Goal: Task Accomplishment & Management: Use online tool/utility

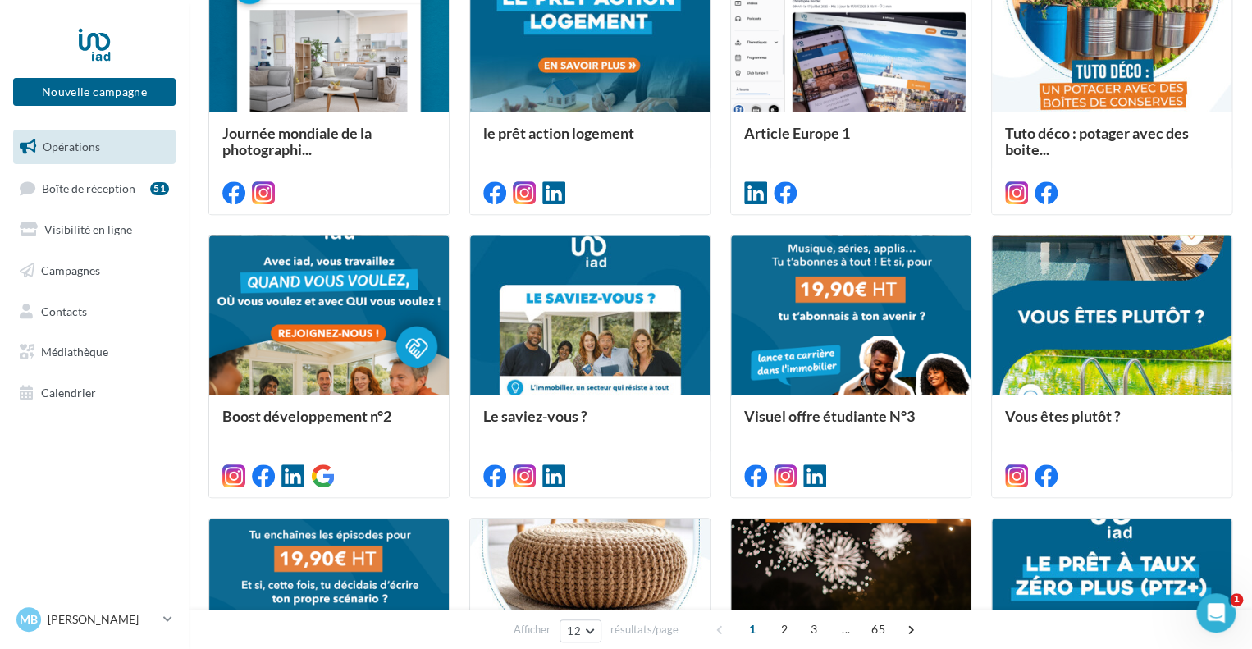
scroll to position [555, 0]
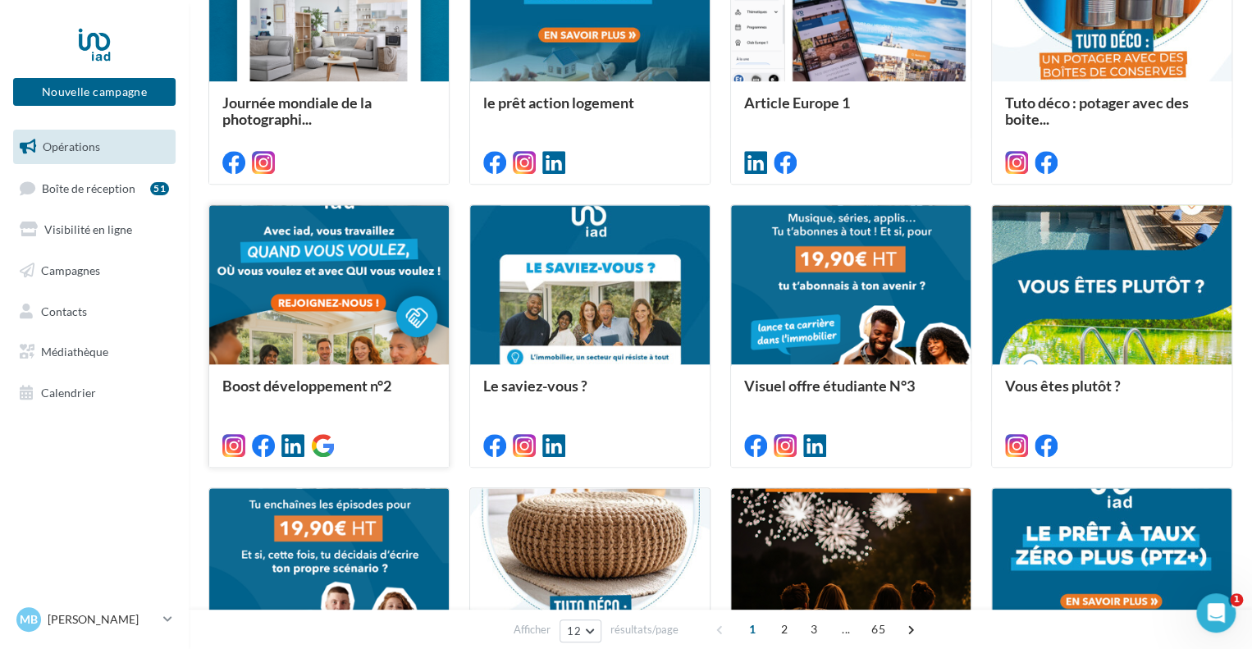
click at [383, 256] on div at bounding box center [329, 285] width 240 height 161
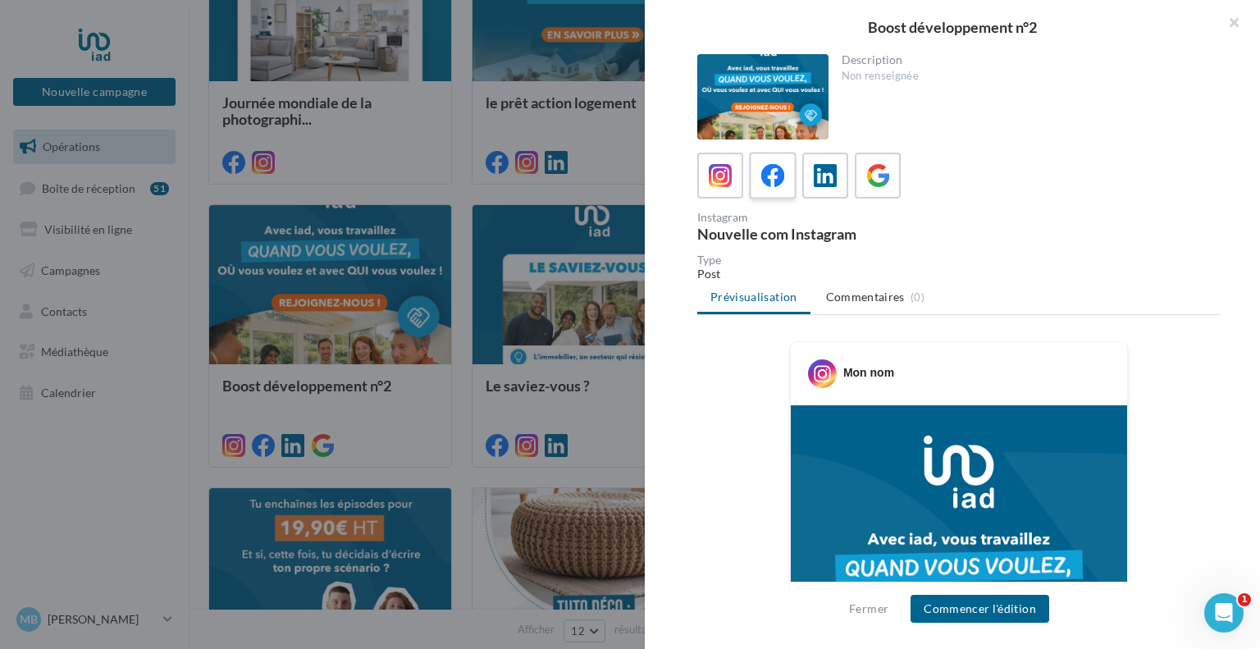
click at [780, 180] on icon at bounding box center [773, 176] width 24 height 24
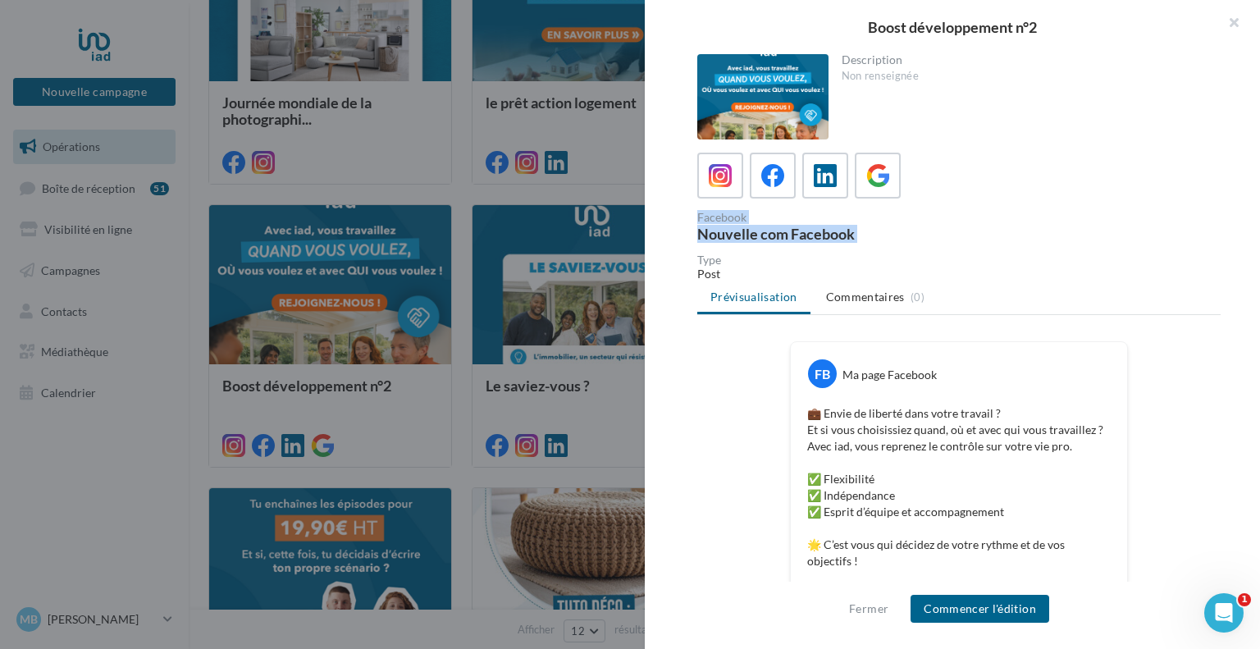
drag, startPoint x: 1259, startPoint y: 190, endPoint x: 1259, endPoint y: 240, distance: 50.1
click at [1259, 240] on div "Description Non renseignée Facebook Nouvelle com Facebook Type Post Prévisualis…" at bounding box center [959, 325] width 629 height 542
click at [1247, 35] on button "button" at bounding box center [1228, 24] width 66 height 49
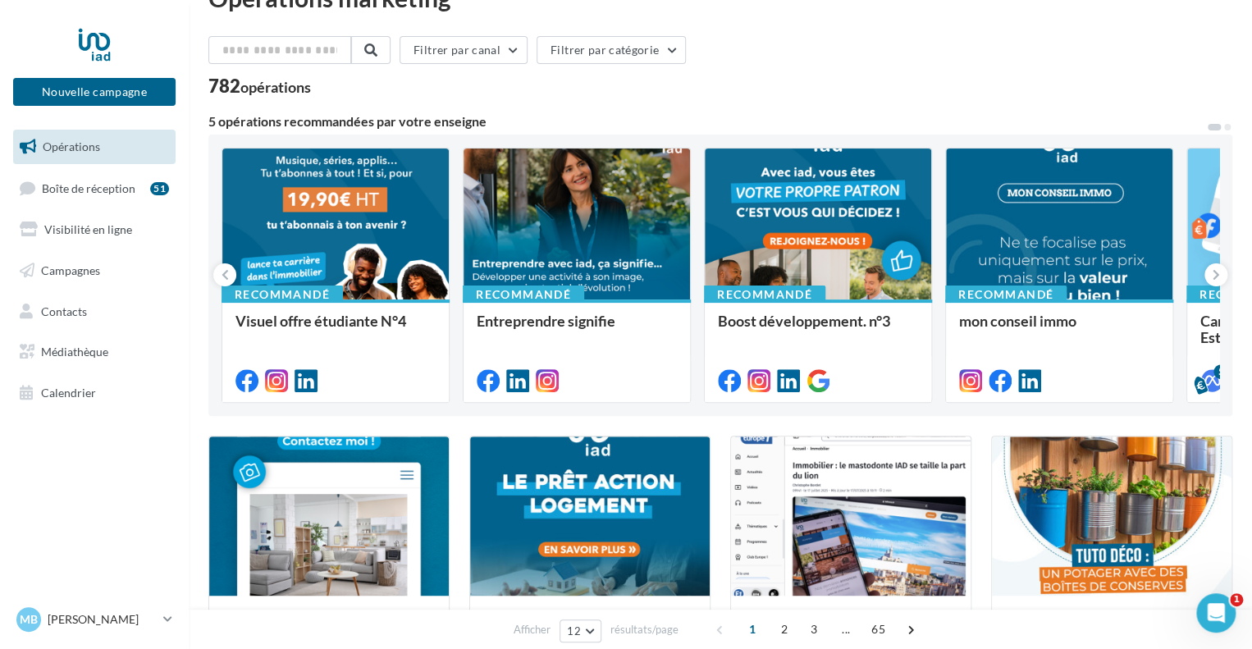
scroll to position [39, 0]
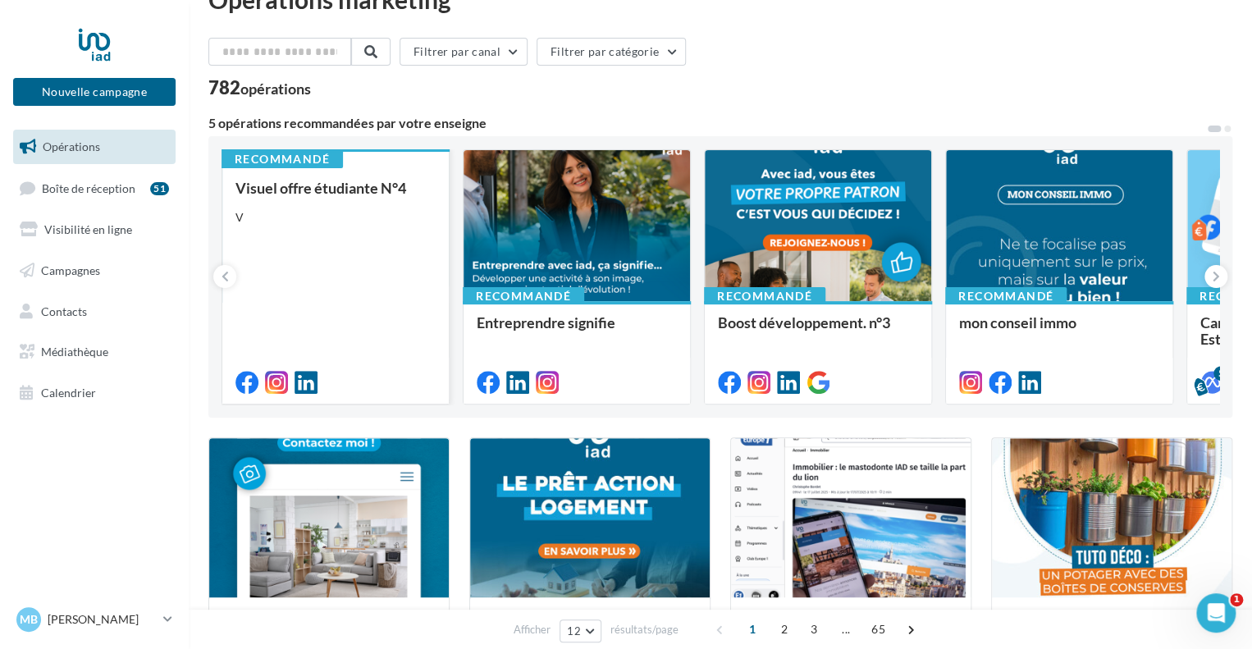
click at [384, 271] on div "Visuel offre étudiante N°4 V" at bounding box center [335, 284] width 200 height 209
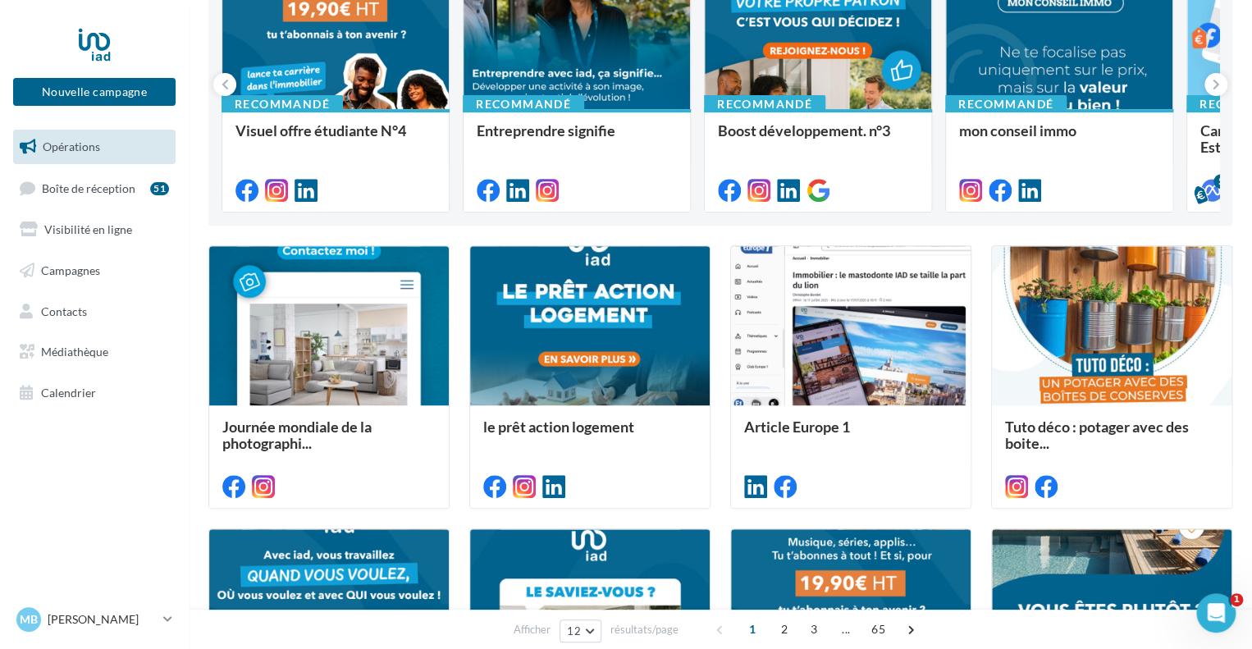
scroll to position [243, 0]
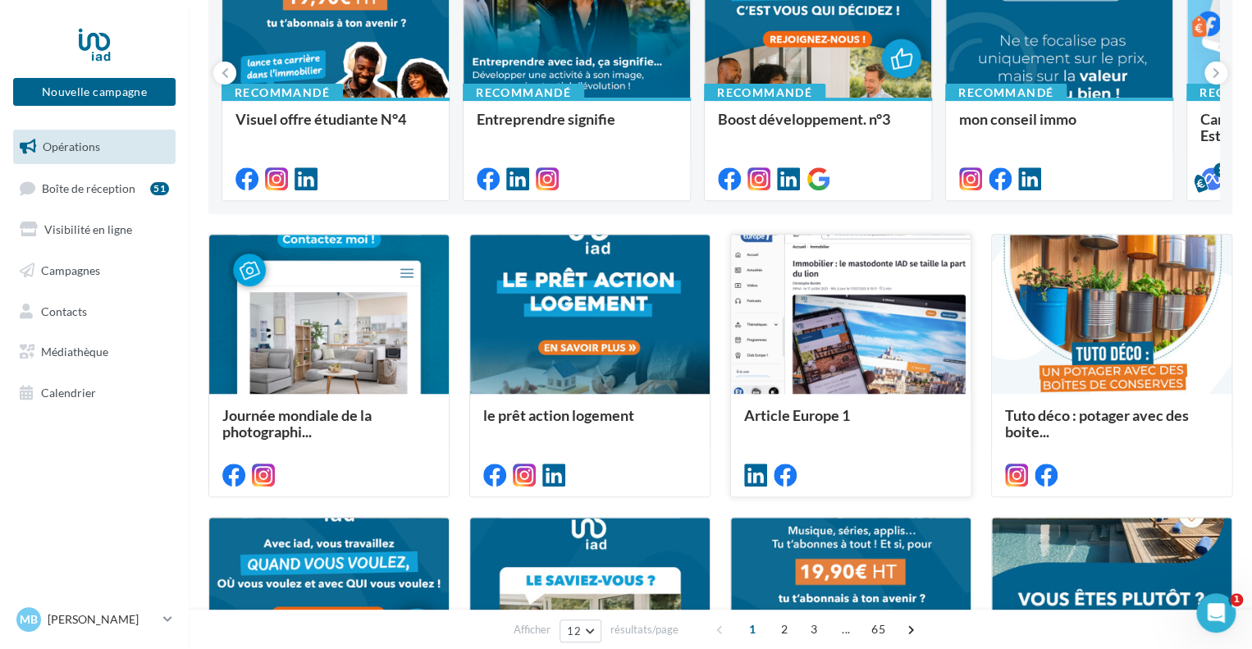
click at [899, 322] on div at bounding box center [851, 315] width 240 height 161
click at [75, 390] on span "Calendrier" at bounding box center [68, 393] width 55 height 14
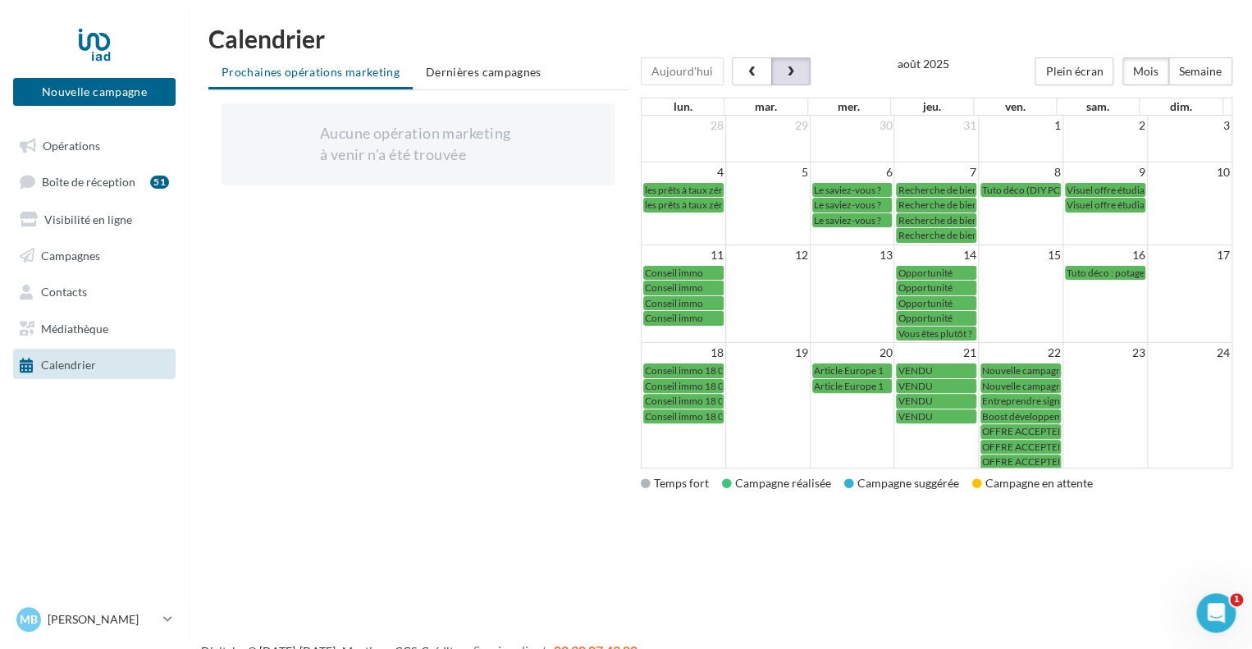
click at [784, 66] on span "button" at bounding box center [791, 71] width 14 height 11
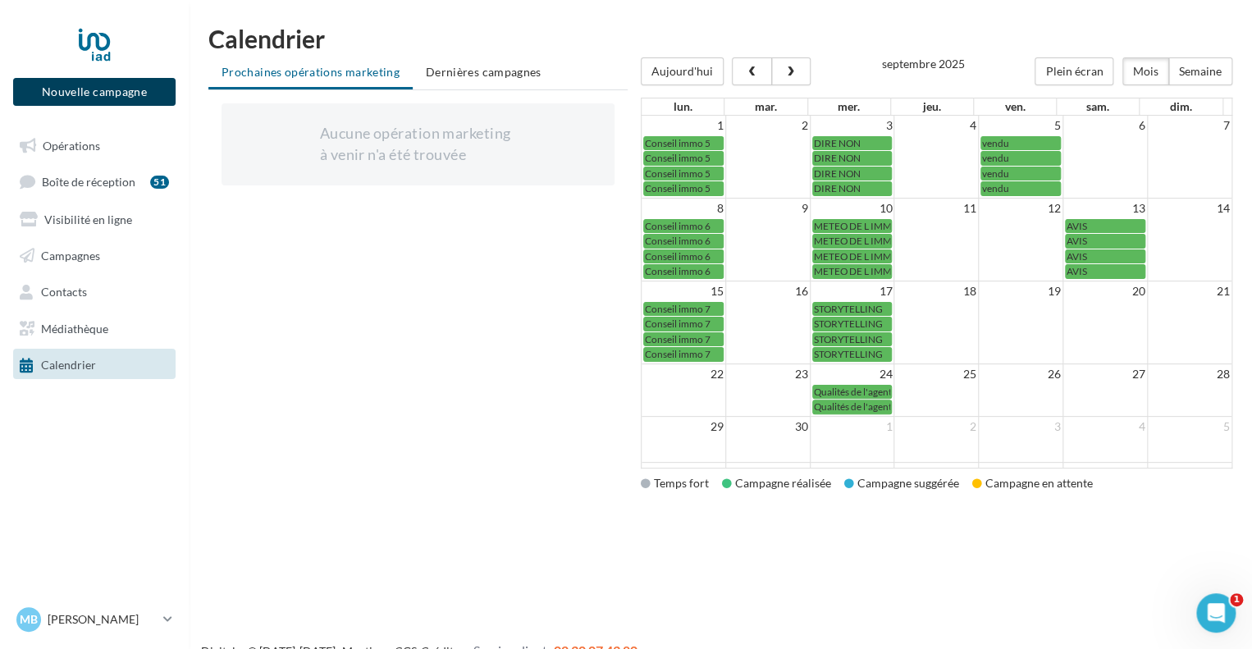
click at [137, 96] on button "Nouvelle campagne" at bounding box center [94, 92] width 162 height 28
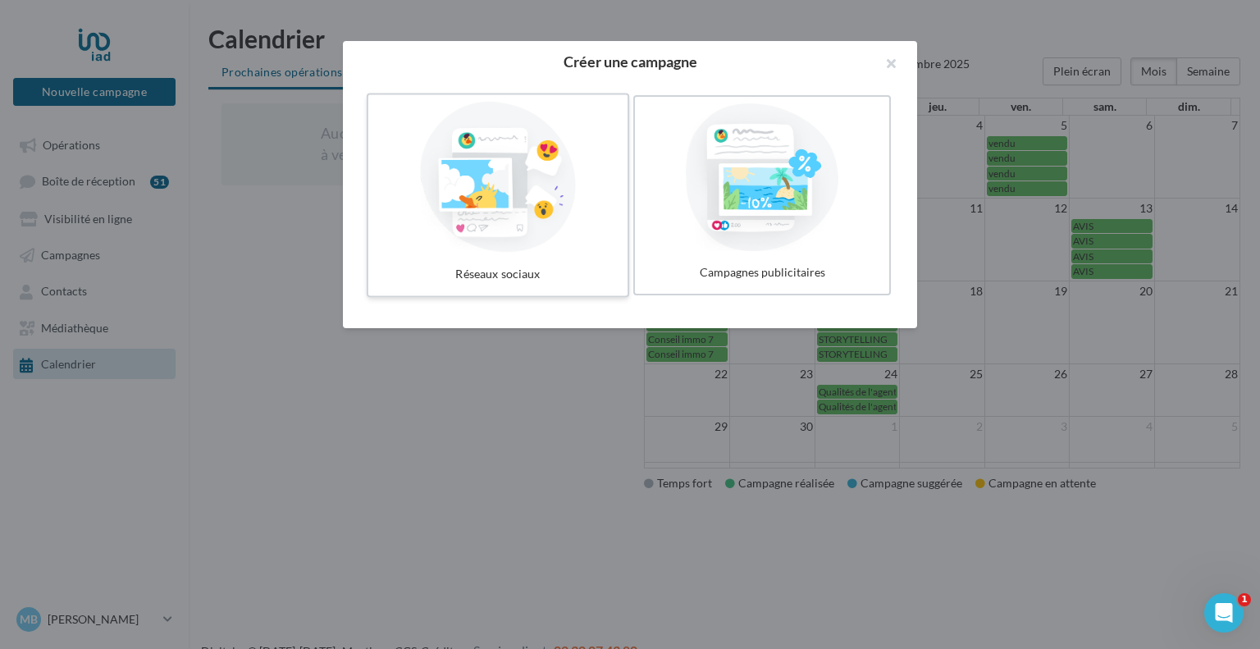
click at [548, 153] on div at bounding box center [498, 177] width 246 height 151
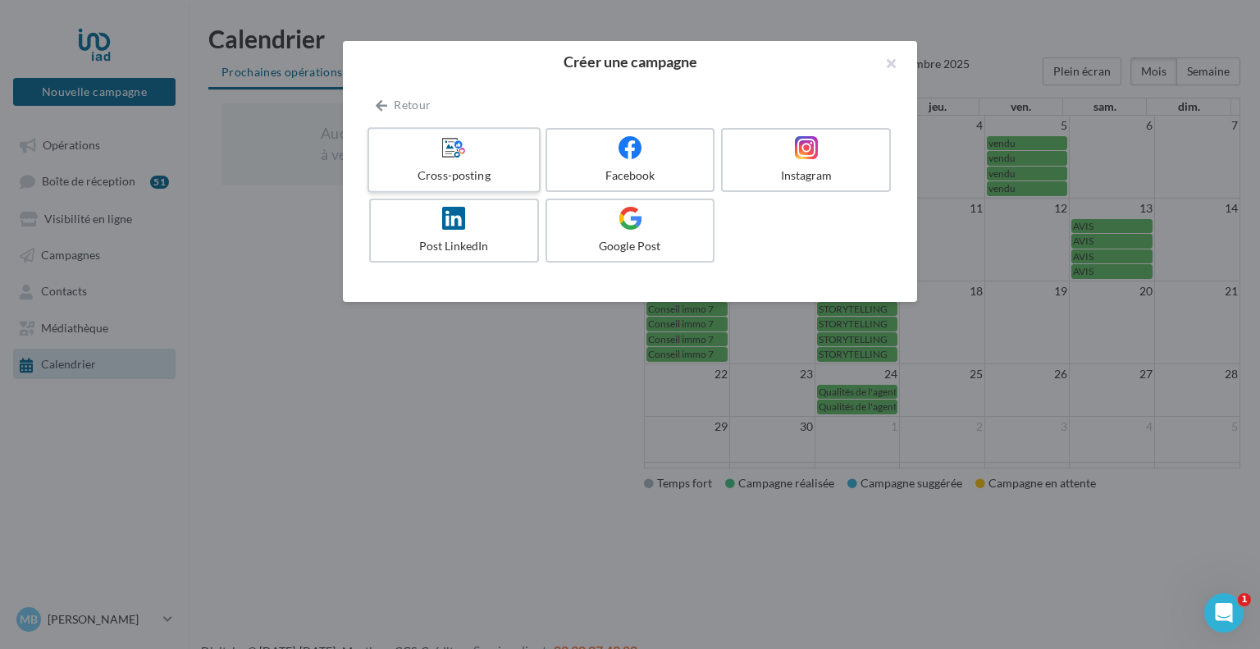
click at [485, 159] on div at bounding box center [454, 147] width 156 height 25
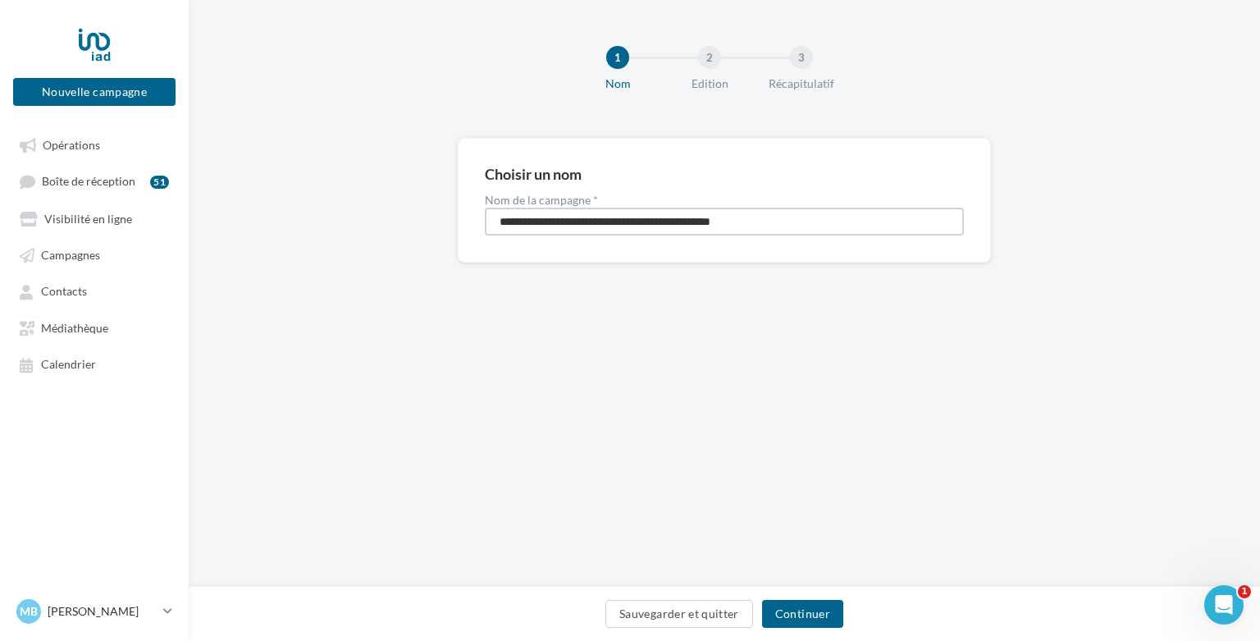
drag, startPoint x: 791, startPoint y: 218, endPoint x: 486, endPoint y: 219, distance: 305.2
click at [486, 219] on input "**********" at bounding box center [724, 222] width 479 height 28
click at [498, 222] on input "****" at bounding box center [724, 222] width 479 height 28
type input "**********"
click at [799, 603] on button "Continuer" at bounding box center [802, 614] width 81 height 28
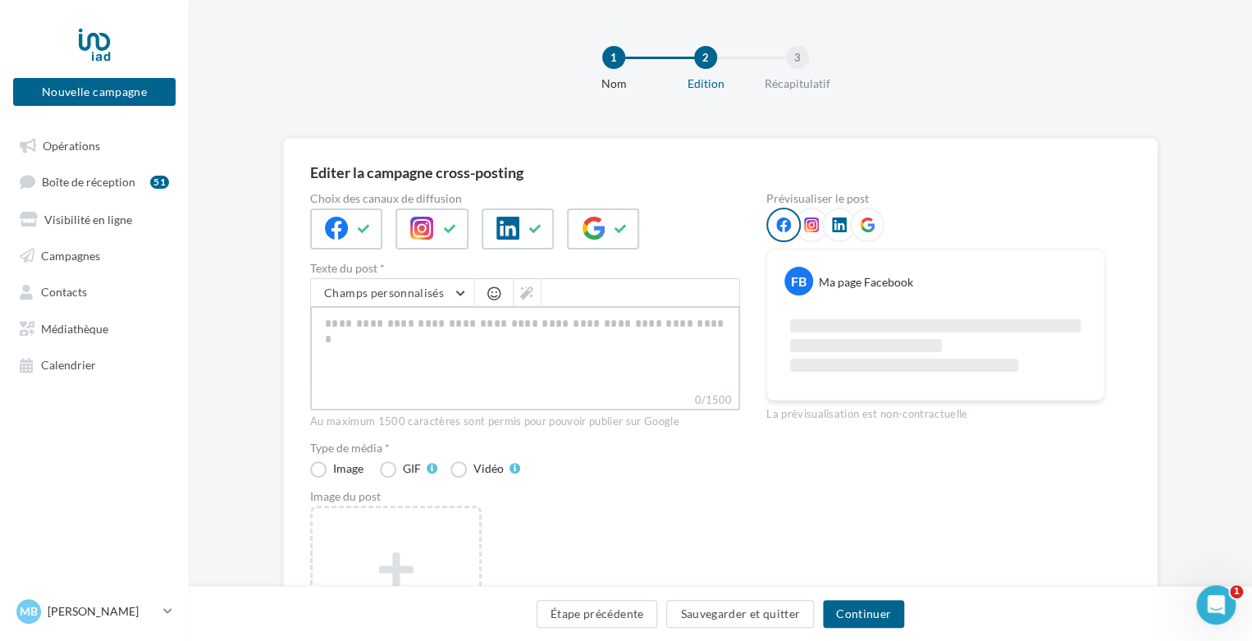
click at [371, 326] on textarea "0/1500" at bounding box center [525, 348] width 430 height 85
paste textarea "**********"
type textarea "**********"
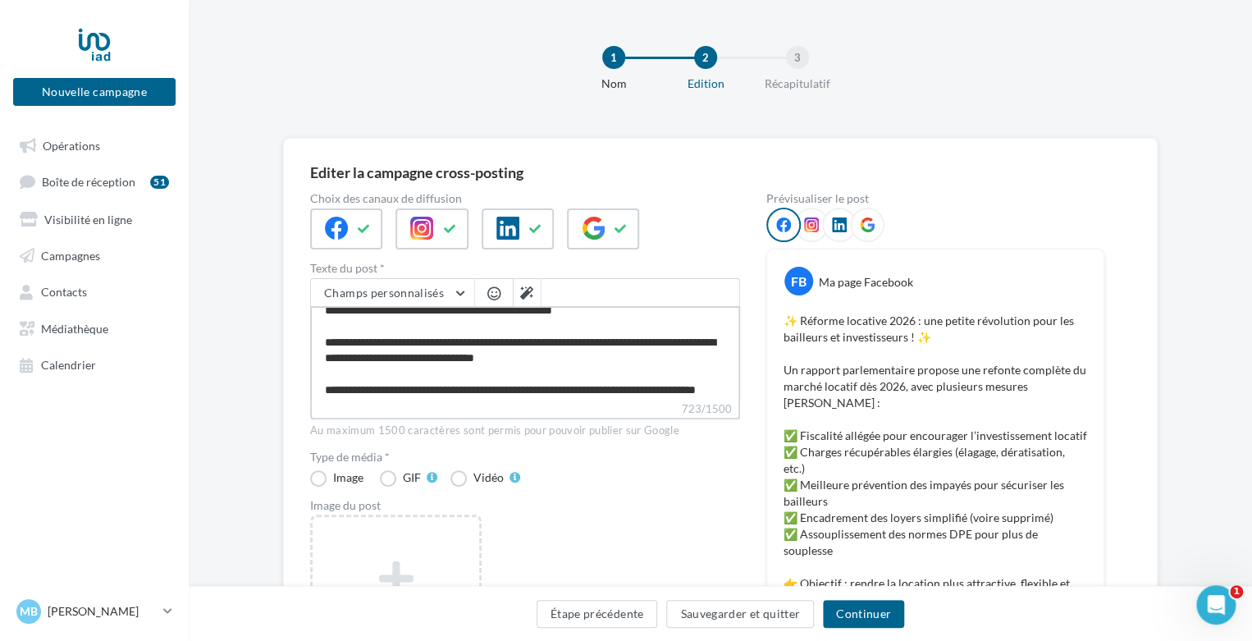
scroll to position [188, 0]
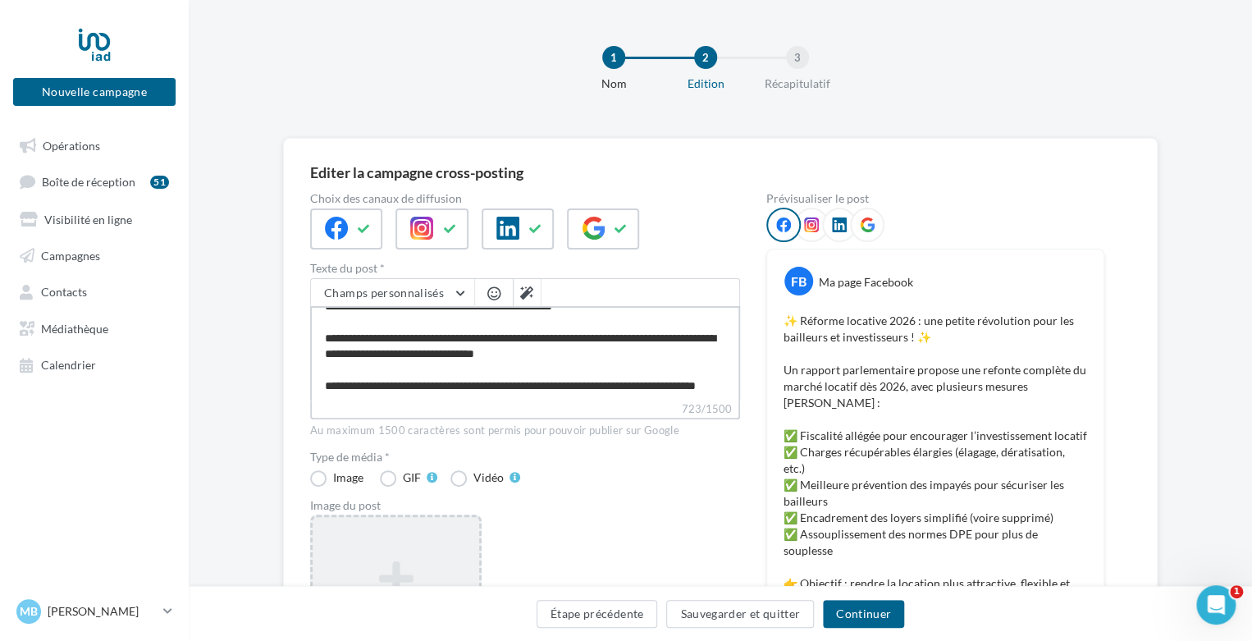
type textarea "**********"
click at [410, 542] on div "Ajouter une image Format: jpg Taille min: 400x300 (LxH) Taille max: 1920x1350 (…" at bounding box center [395, 620] width 171 height 213
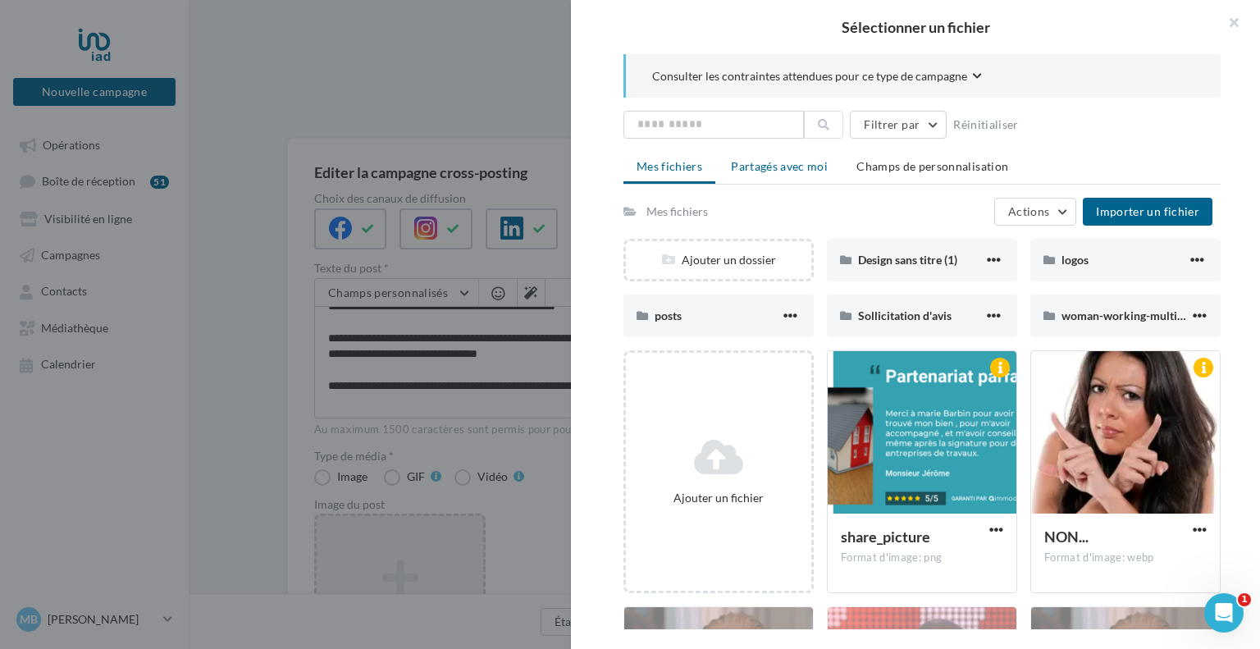
click at [802, 167] on span "Partagés avec moi" at bounding box center [779, 166] width 97 height 14
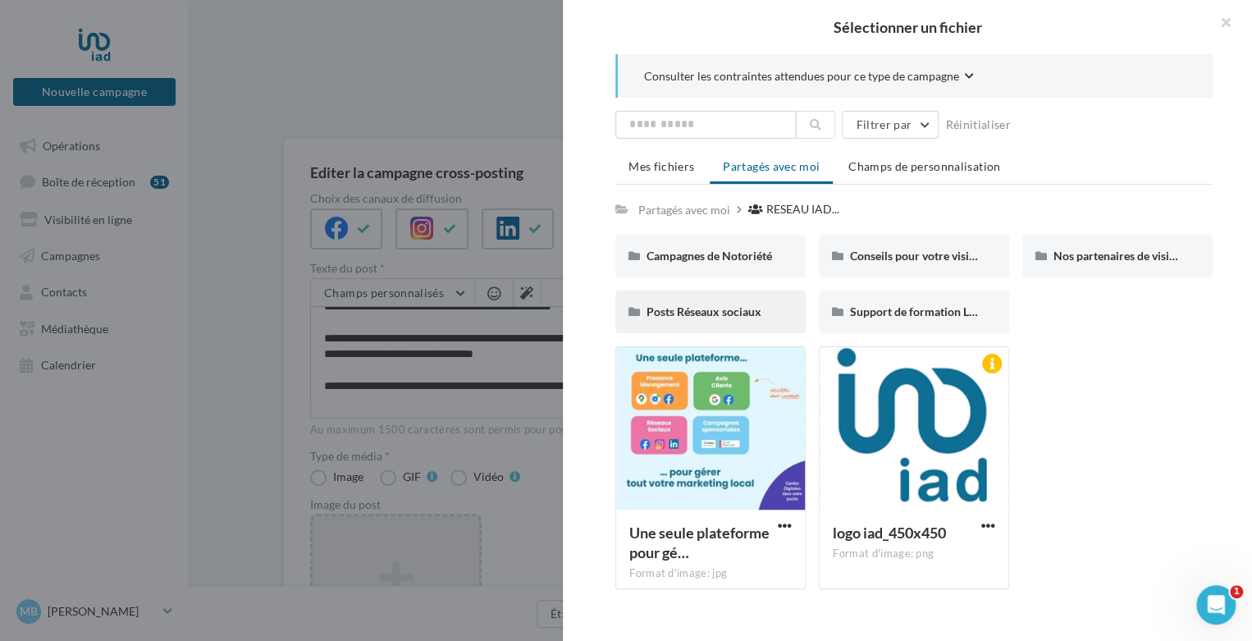
click at [747, 304] on div "Posts Réseaux sociaux" at bounding box center [711, 312] width 128 height 16
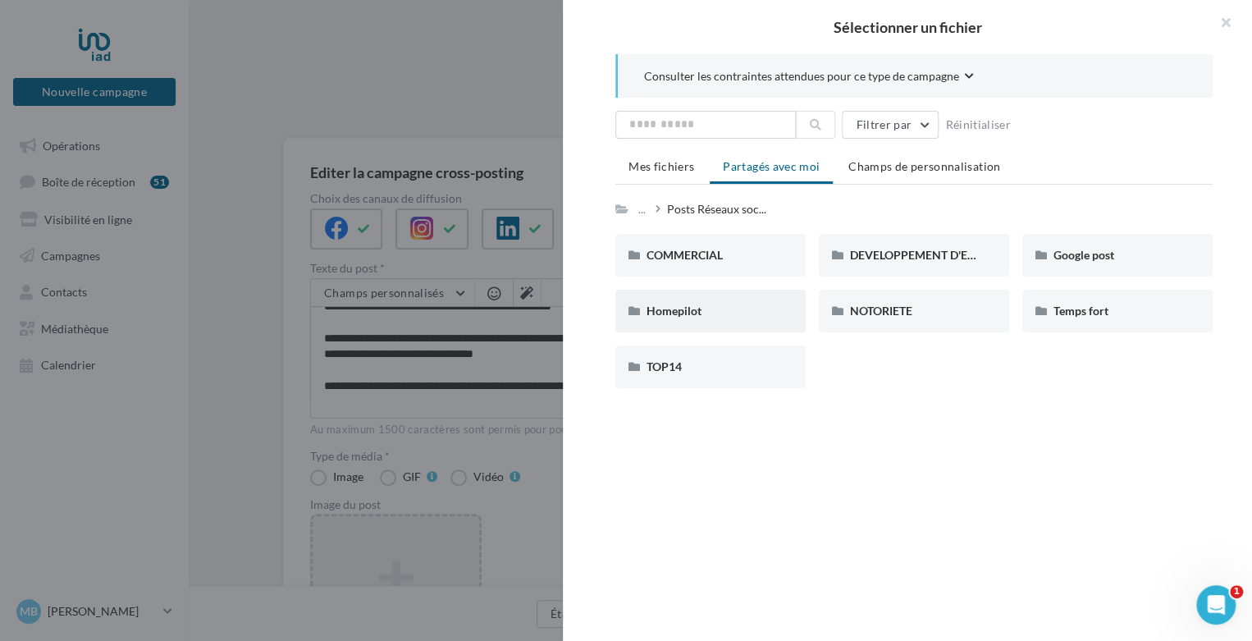
click at [742, 310] on div "Homepilot" at bounding box center [711, 311] width 128 height 16
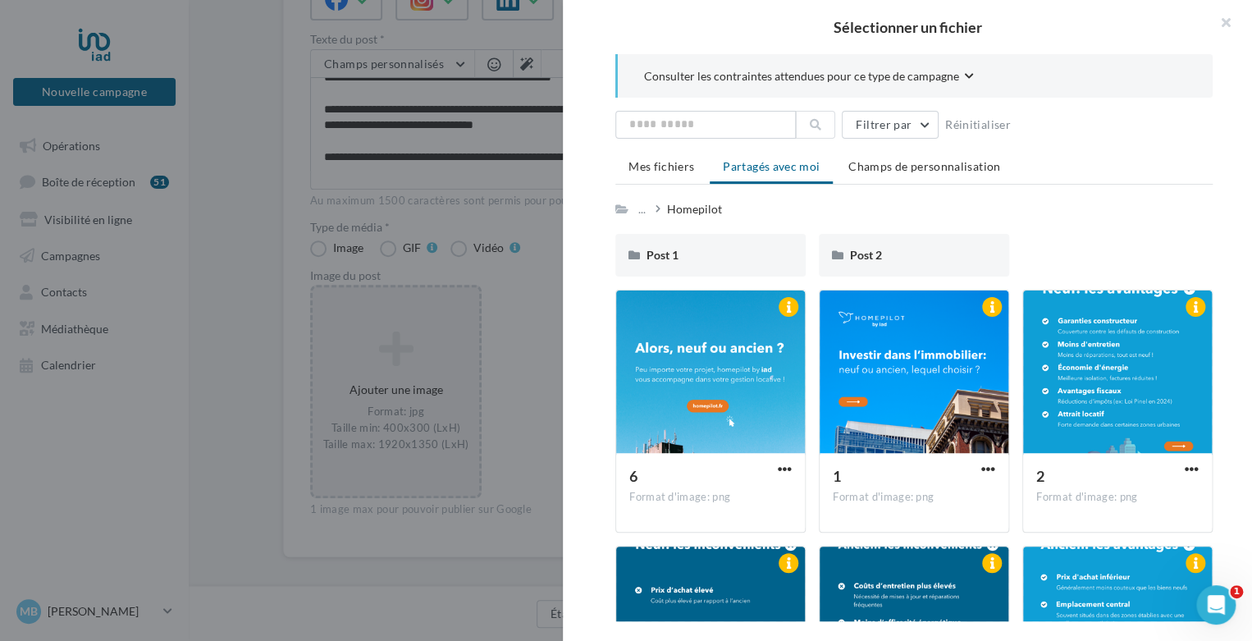
scroll to position [240, 0]
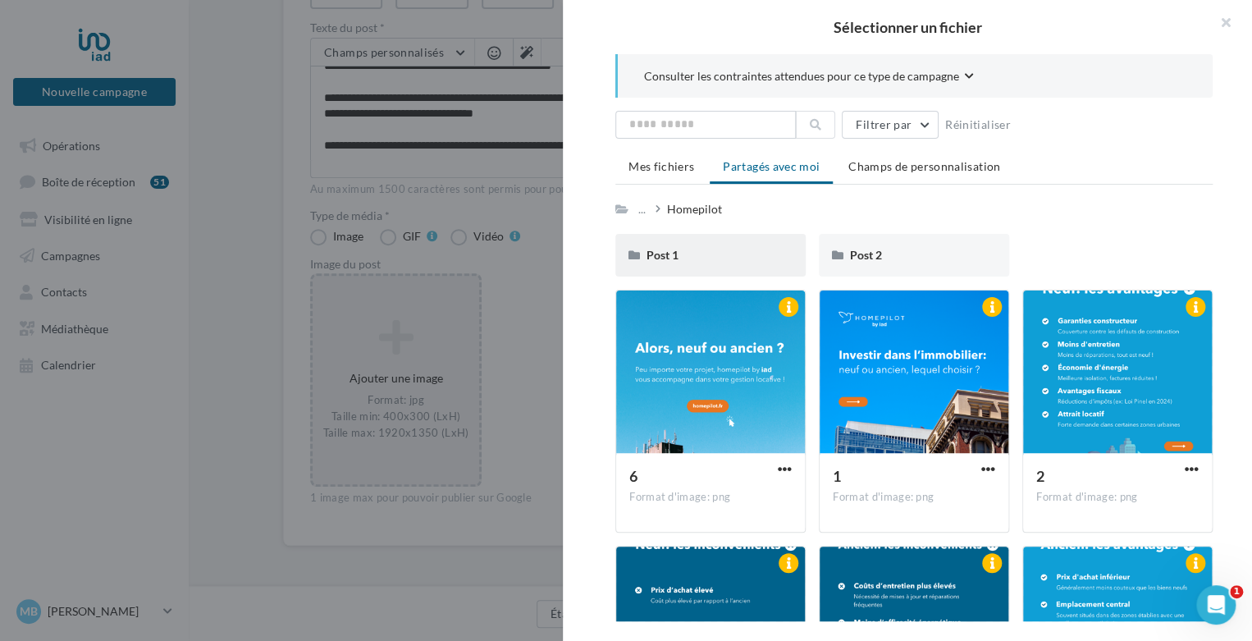
click at [742, 249] on div "Post 1" at bounding box center [711, 255] width 128 height 16
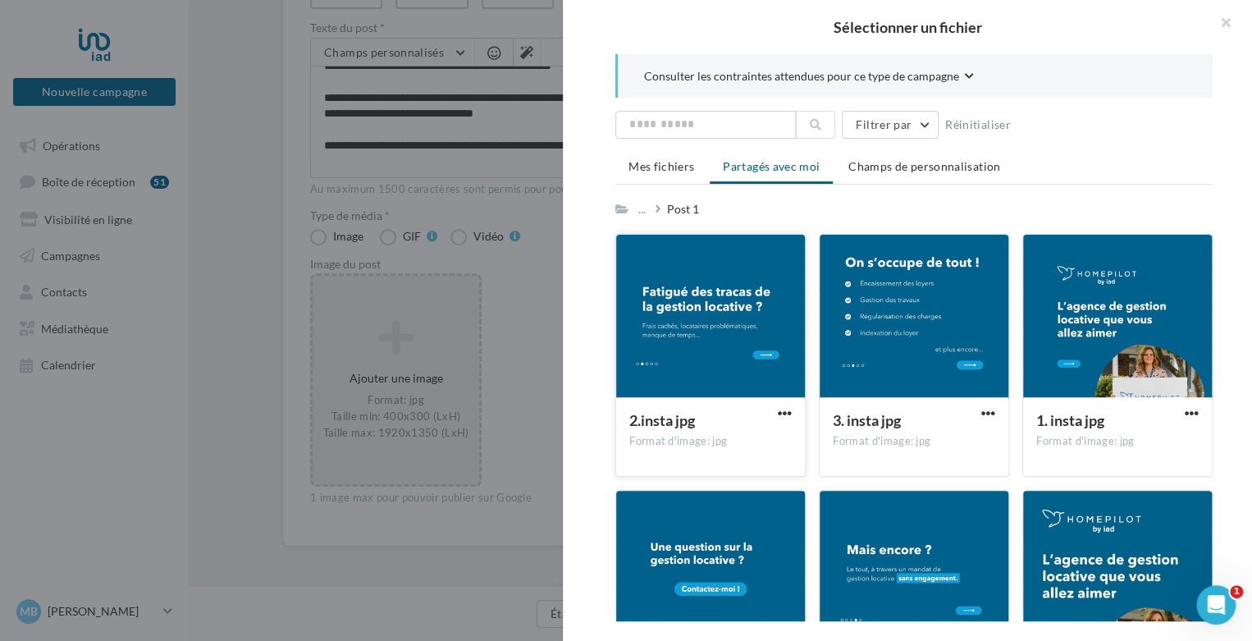
click at [752, 296] on div at bounding box center [710, 317] width 189 height 164
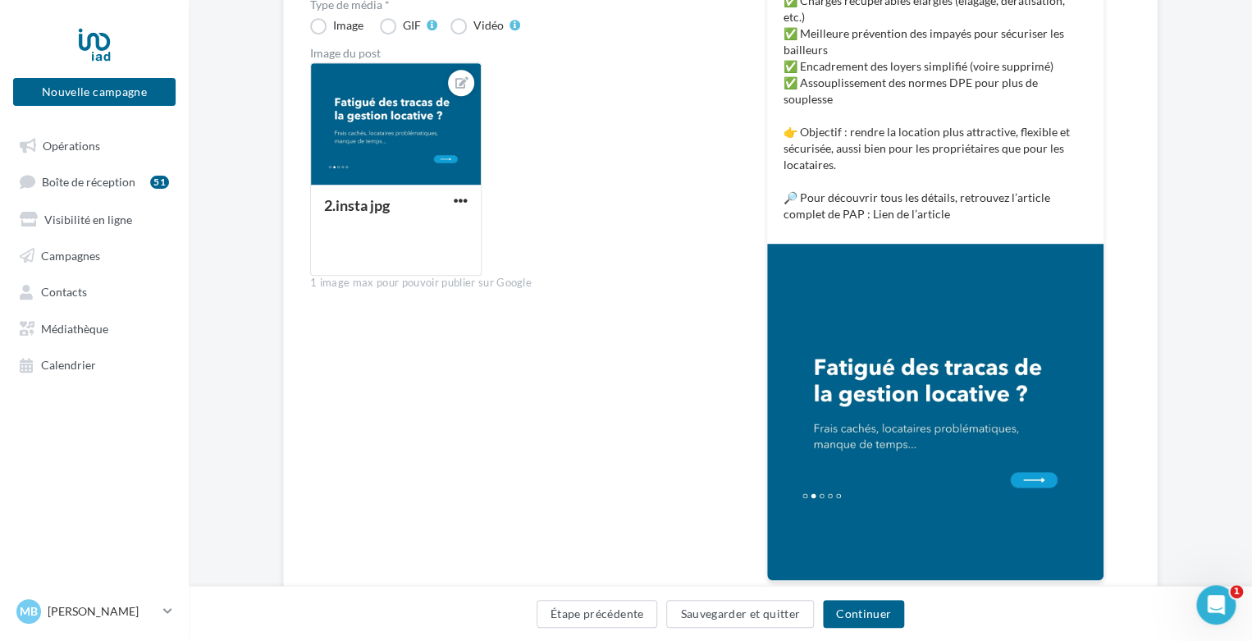
scroll to position [454, 0]
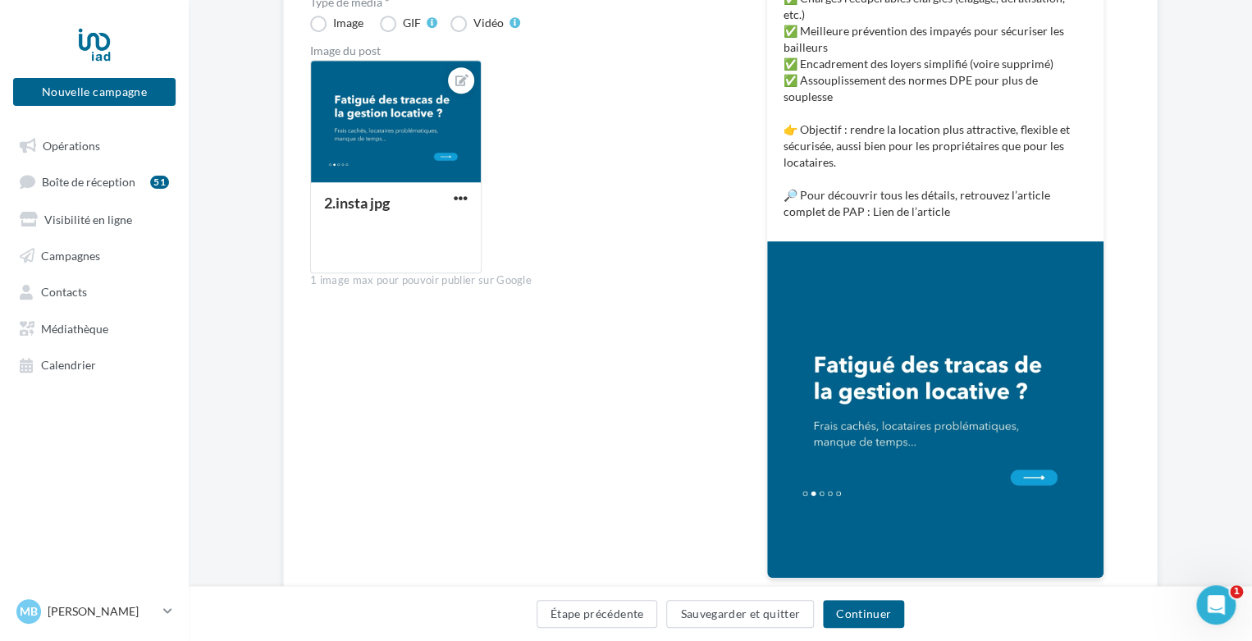
click at [1034, 441] on img at bounding box center [935, 409] width 336 height 336
click at [800, 403] on img at bounding box center [935, 409] width 336 height 336
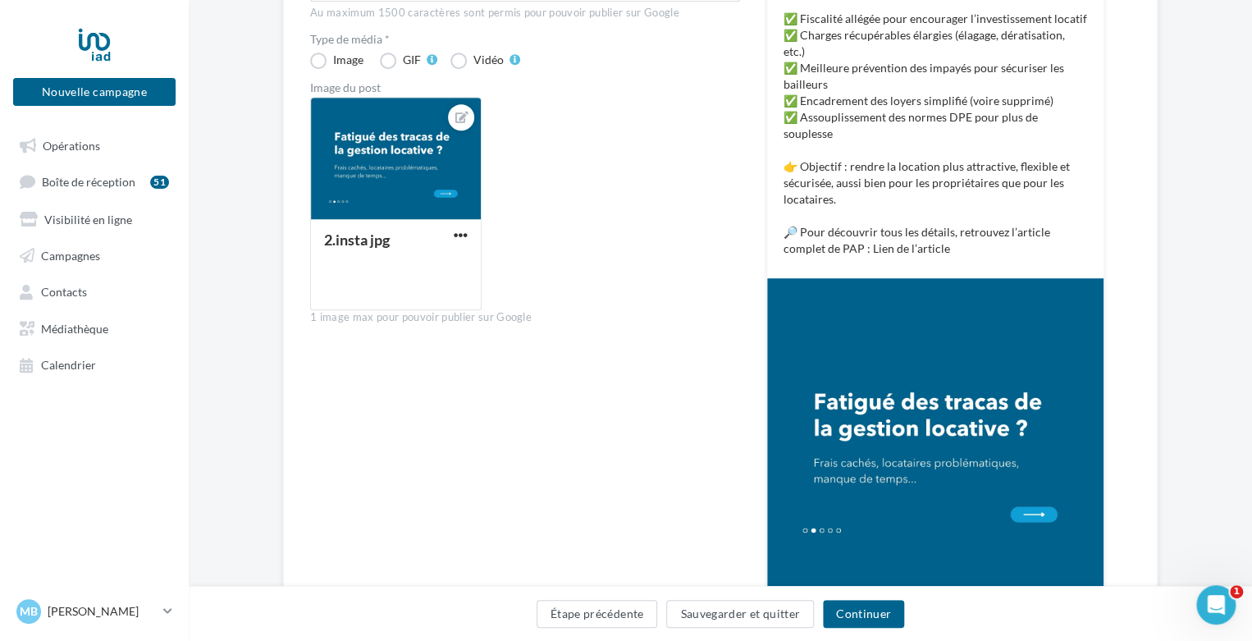
scroll to position [430, 0]
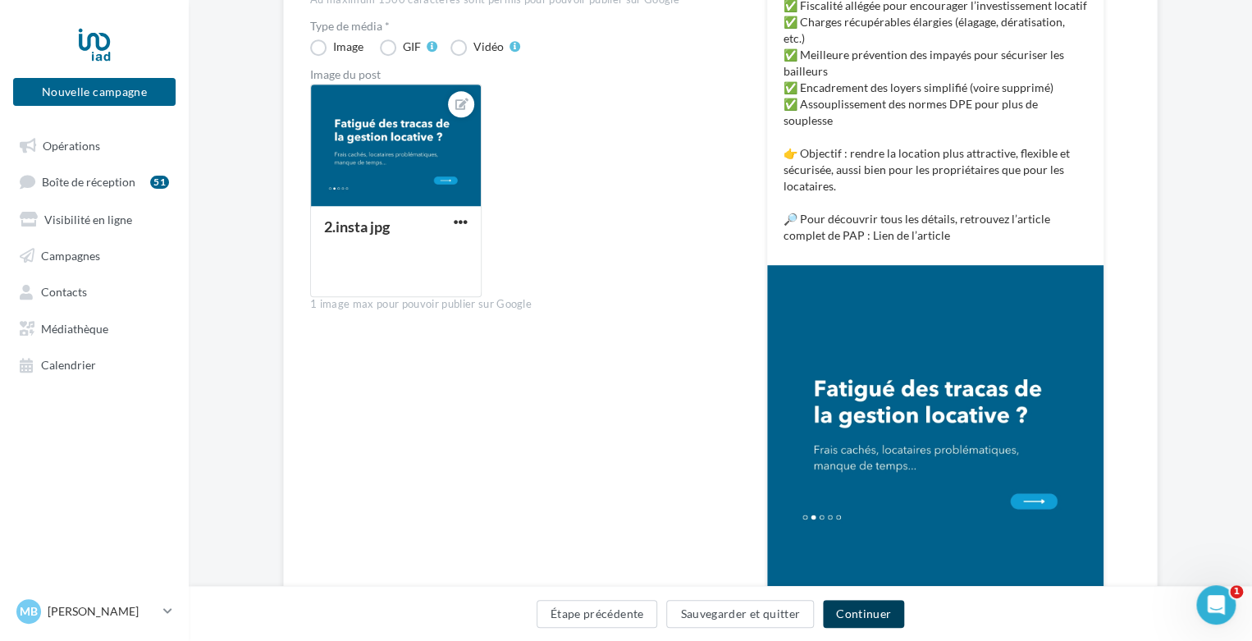
click at [876, 605] on button "Continuer" at bounding box center [863, 614] width 81 height 28
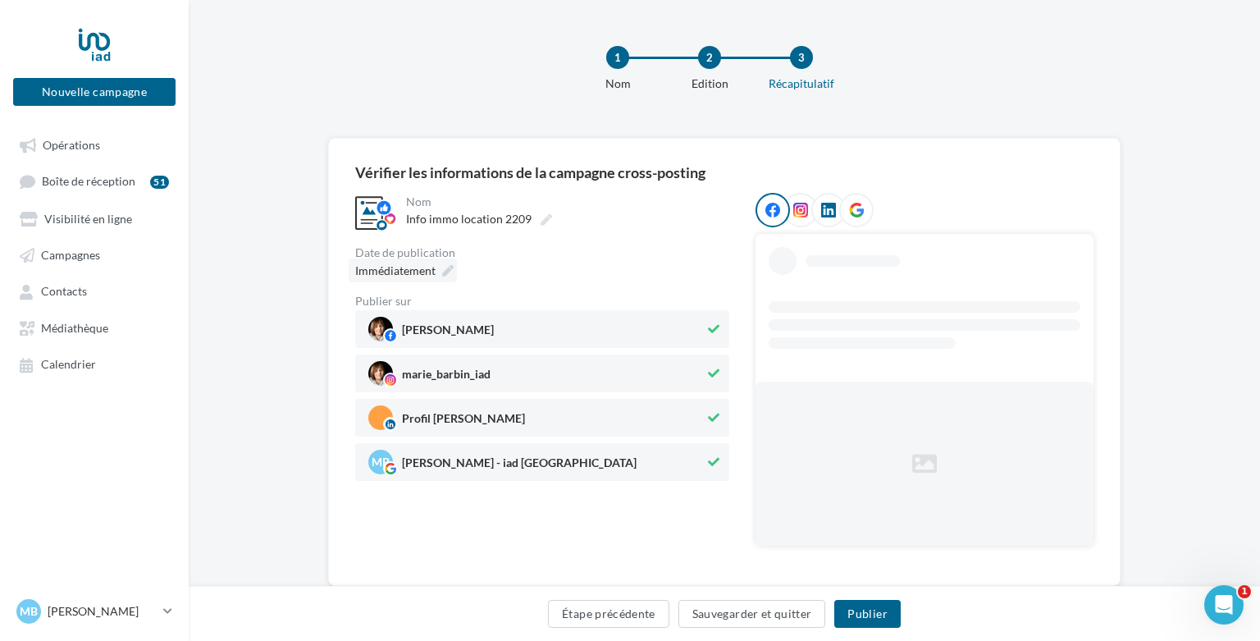
click at [450, 269] on icon at bounding box center [447, 270] width 11 height 11
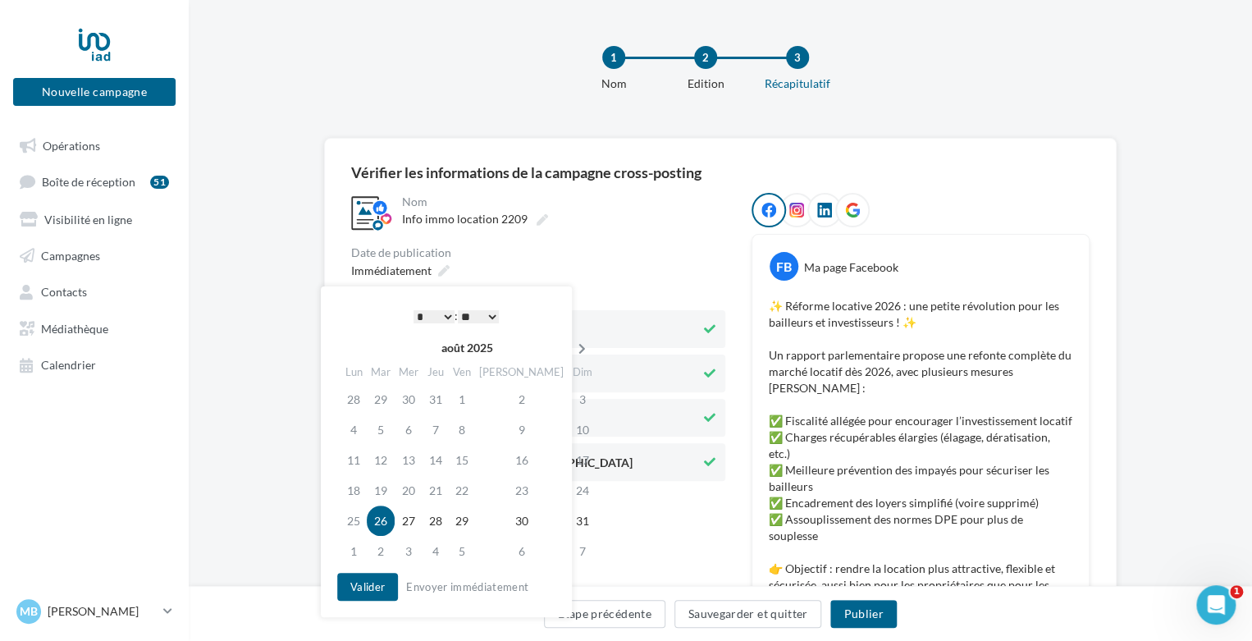
click at [572, 345] on icon at bounding box center [582, 348] width 21 height 11
click at [344, 518] on td "22" at bounding box center [350, 520] width 29 height 30
click at [439, 312] on select "* * * * * * * * * * ** ** ** ** ** ** ** ** ** ** ** ** ** **" at bounding box center [429, 316] width 41 height 13
click at [368, 573] on div "Valider Envoyer immédiatement" at bounding box center [439, 587] width 212 height 28
click at [366, 583] on button "Valider" at bounding box center [363, 587] width 61 height 28
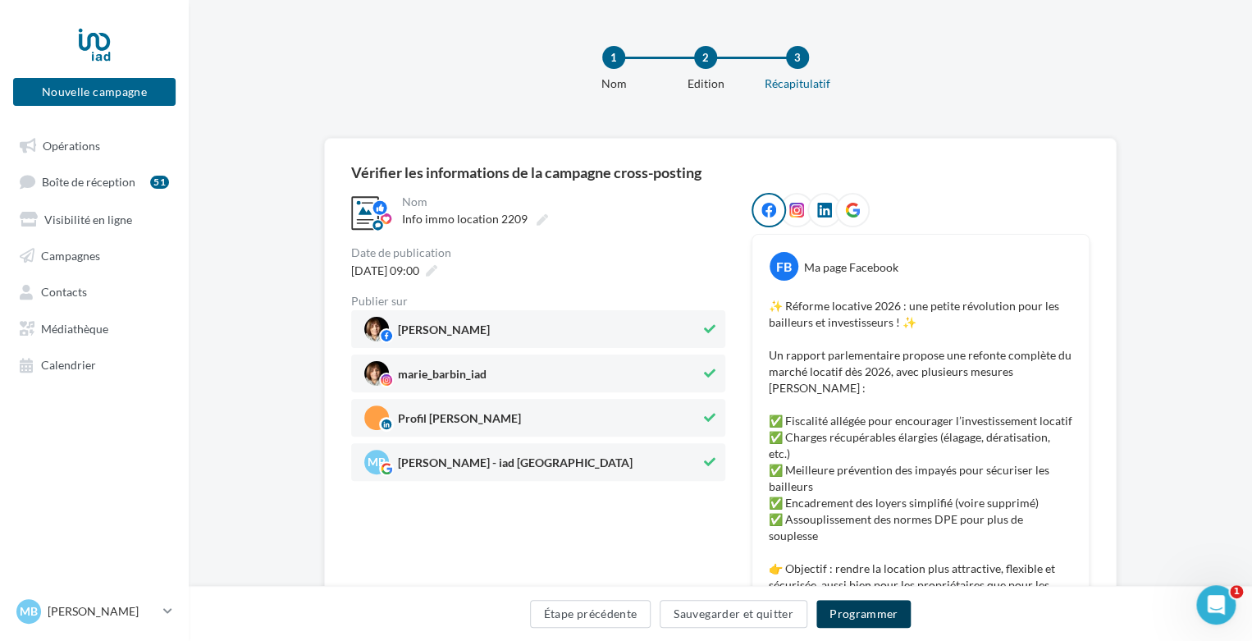
click at [873, 619] on button "Programmer" at bounding box center [863, 614] width 95 height 28
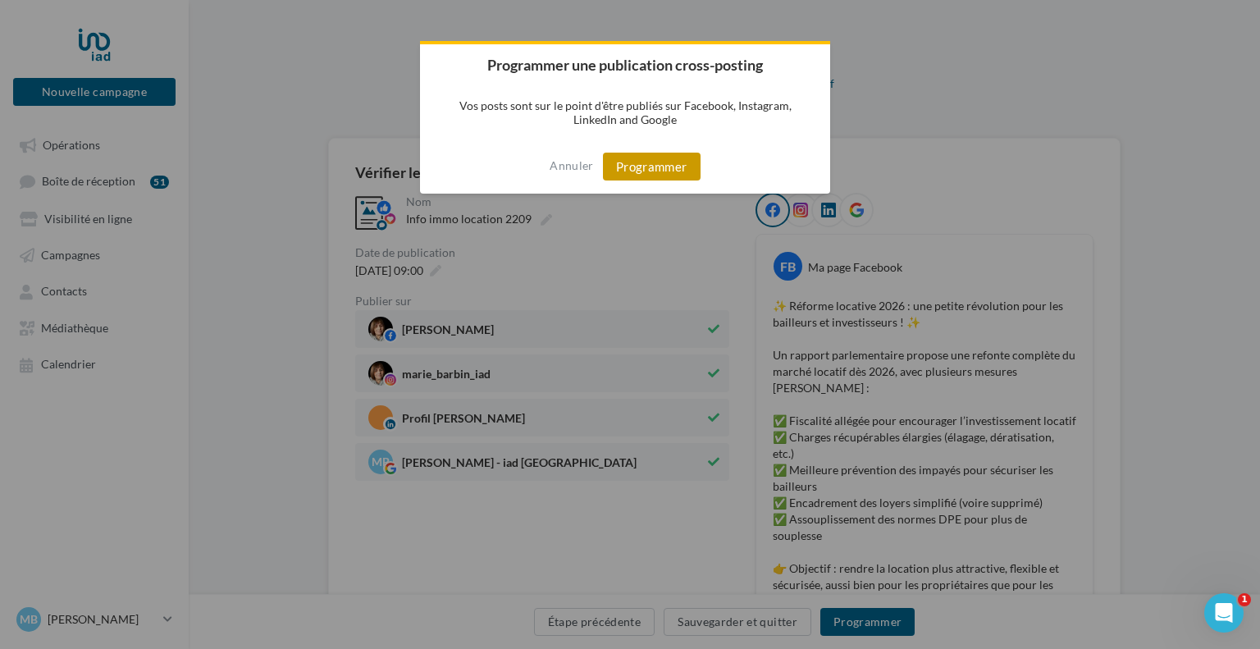
click at [621, 170] on button "Programmer" at bounding box center [652, 167] width 98 height 28
